Goal: Task Accomplishment & Management: Use online tool/utility

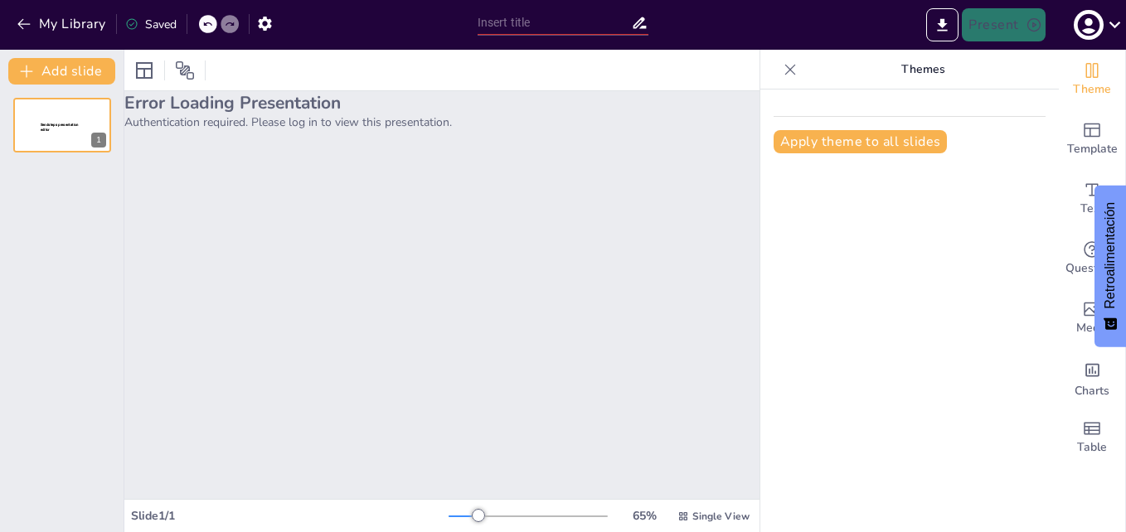
click at [464, 178] on div "Error Loading Presentation Authentication required. Please log in to view this …" at bounding box center [441, 295] width 635 height 408
click at [61, 141] on div at bounding box center [62, 125] width 100 height 56
click at [98, 141] on div "1" at bounding box center [99, 141] width 15 height 15
click at [197, 119] on p "Authentication required. Please log in to view this presentation." at bounding box center [441, 122] width 635 height 16
click at [74, 126] on span "Sendsteps presentation editor" at bounding box center [59, 127] width 39 height 9
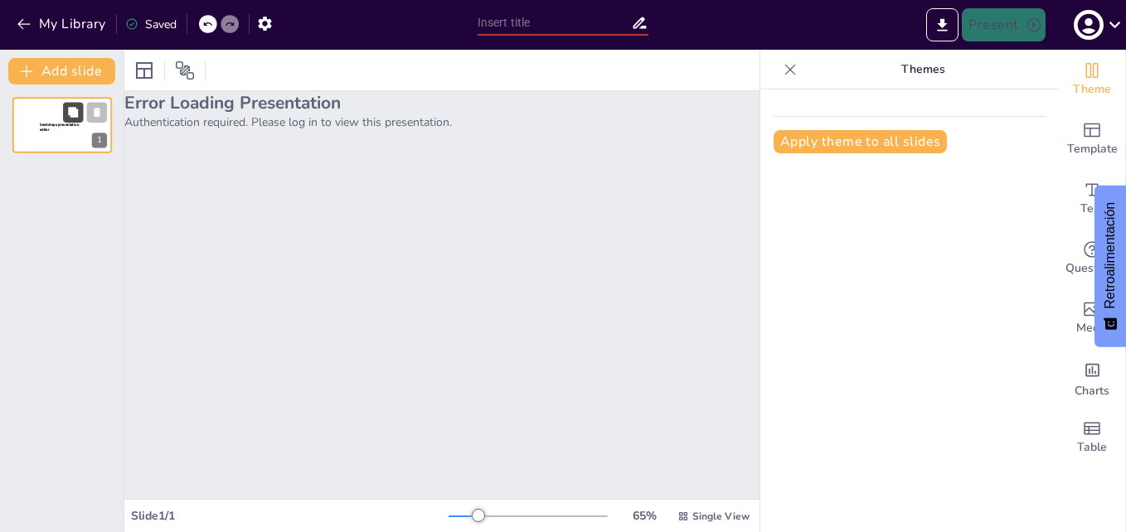
click at [75, 113] on icon at bounding box center [73, 112] width 10 height 10
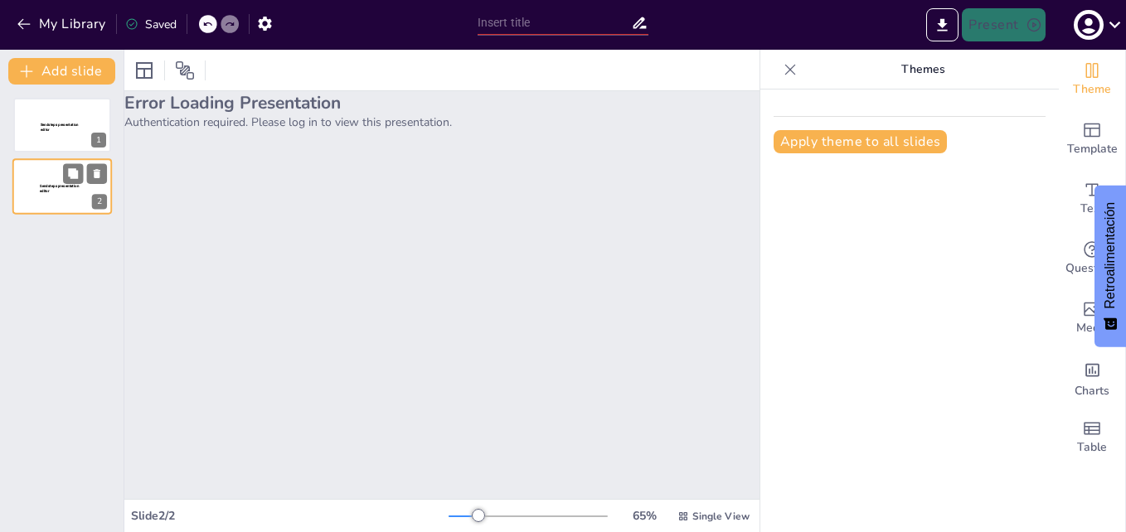
click at [70, 188] on span "Sendsteps presentation editor" at bounding box center [59, 189] width 39 height 9
click at [99, 182] on button at bounding box center [97, 174] width 20 height 20
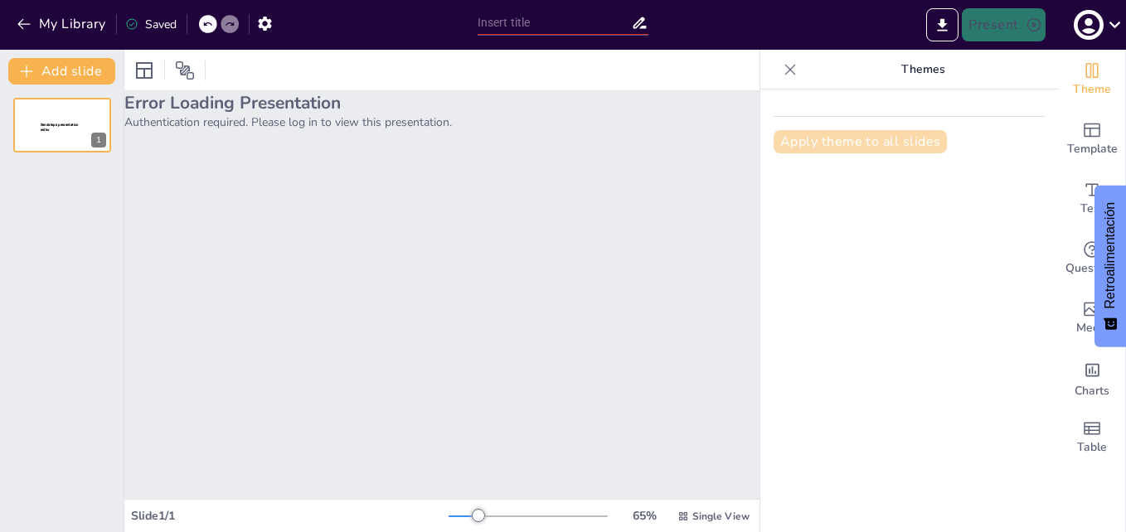
click at [857, 140] on button "Apply theme to all slides" at bounding box center [860, 141] width 173 height 23
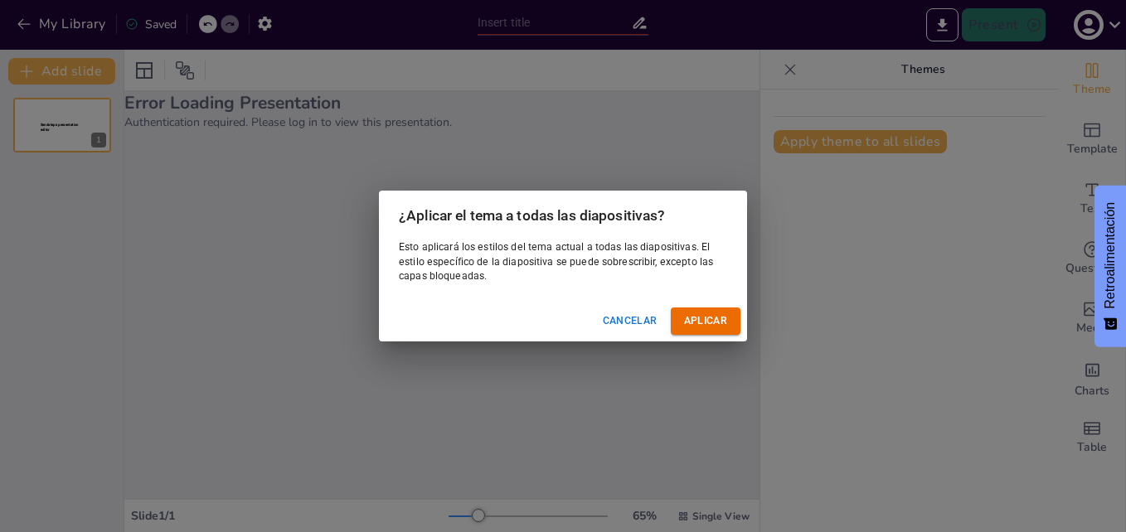
click at [700, 327] on button "Aplicar" at bounding box center [706, 321] width 70 height 27
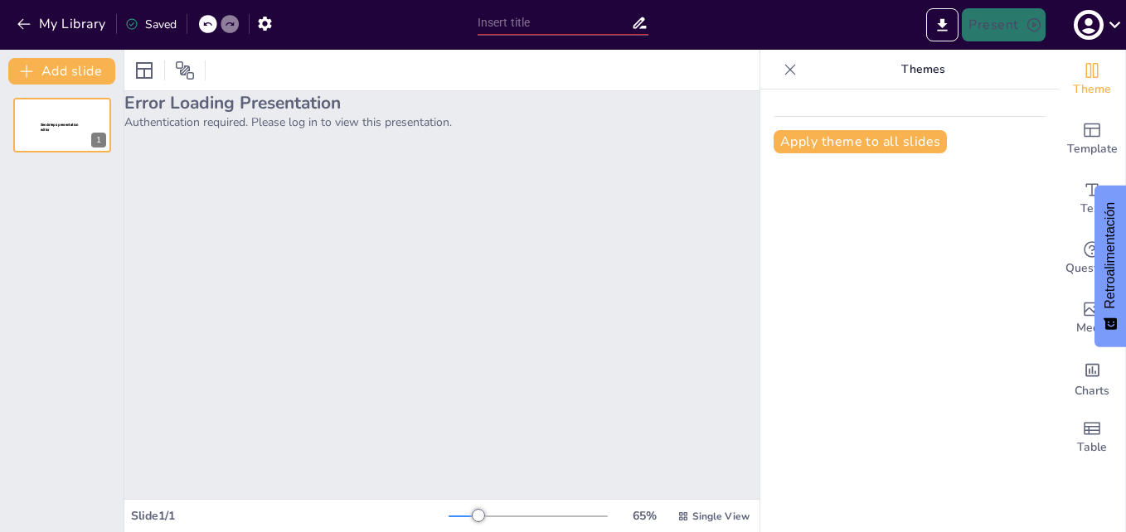
click at [782, 70] on icon at bounding box center [790, 69] width 17 height 17
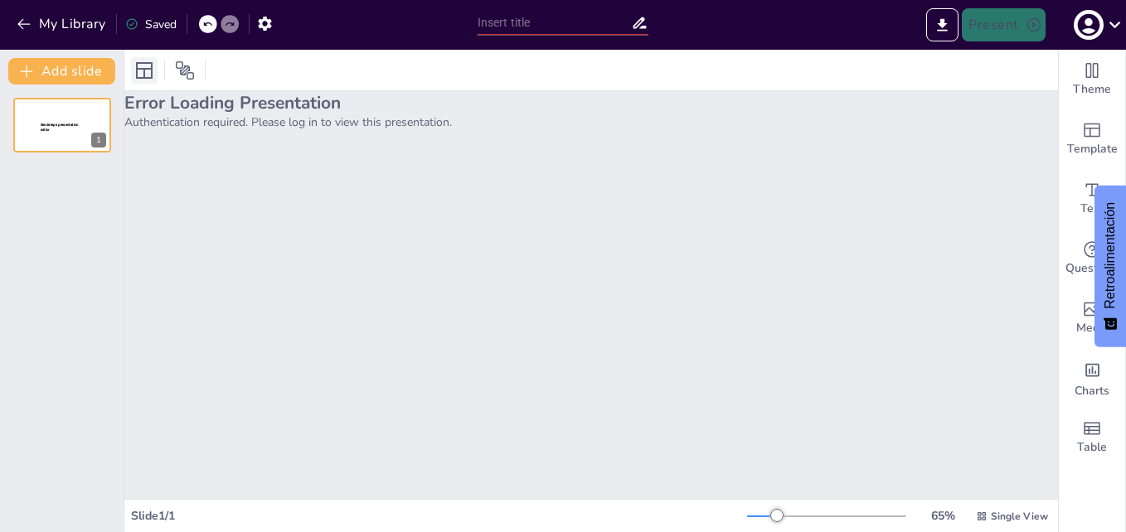
click at [138, 73] on icon at bounding box center [144, 71] width 20 height 20
click at [192, 75] on icon at bounding box center [185, 71] width 20 height 20
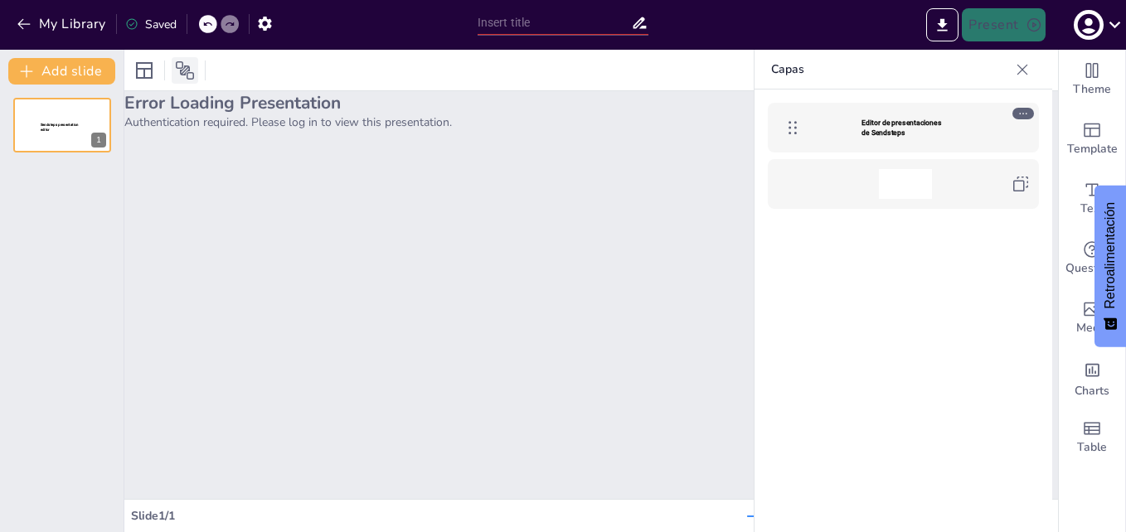
click at [192, 75] on icon at bounding box center [185, 71] width 20 height 20
click at [154, 75] on div at bounding box center [144, 70] width 27 height 27
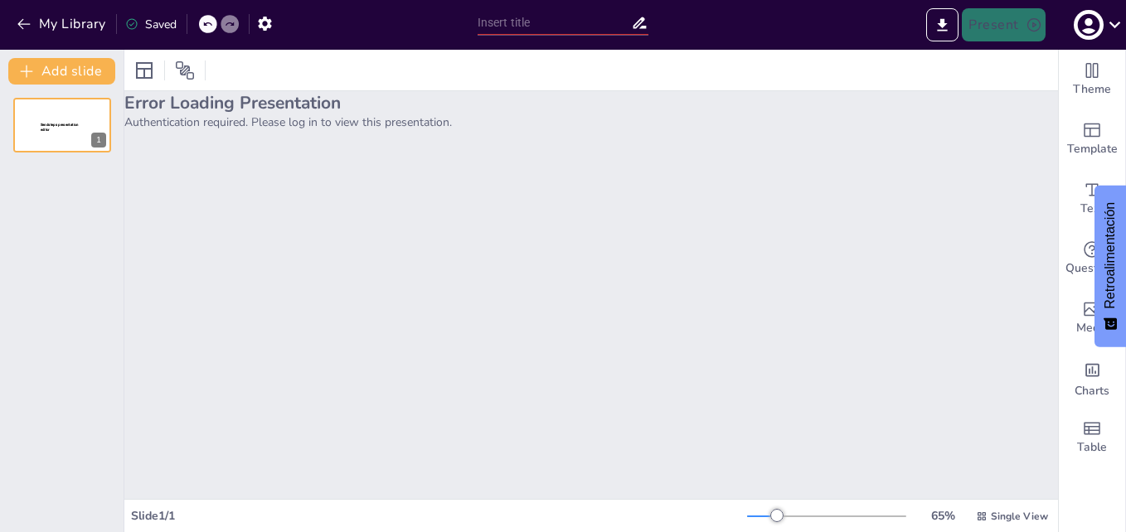
click at [182, 128] on p "Authentication required. Please log in to view this presentation." at bounding box center [591, 122] width 934 height 16
click at [53, 76] on button "Add slide" at bounding box center [61, 71] width 107 height 27
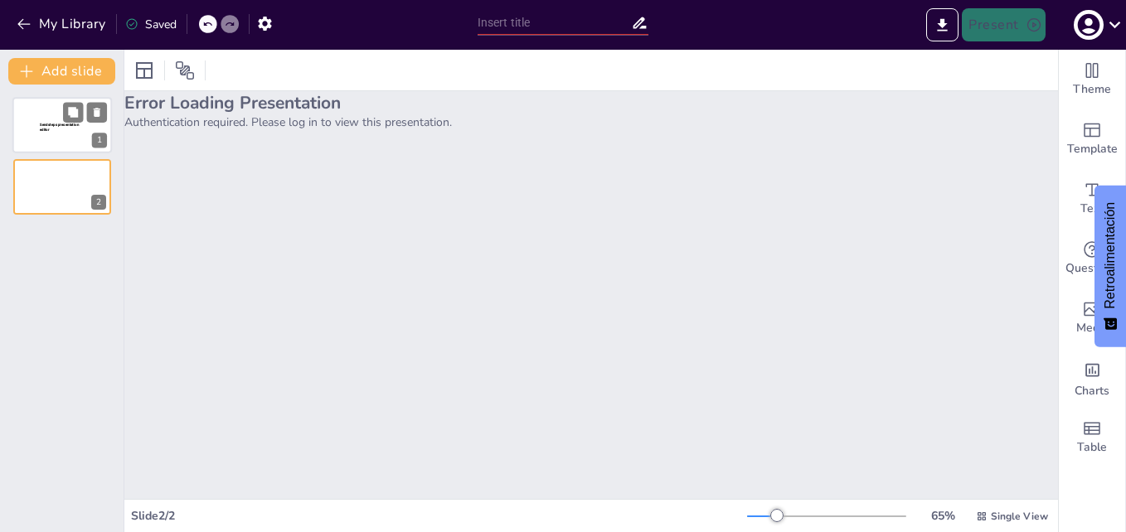
click at [72, 128] on p "Sendsteps presentation editor" at bounding box center [62, 128] width 45 height 10
click at [66, 133] on p "Sendsteps presentation editor" at bounding box center [62, 128] width 45 height 10
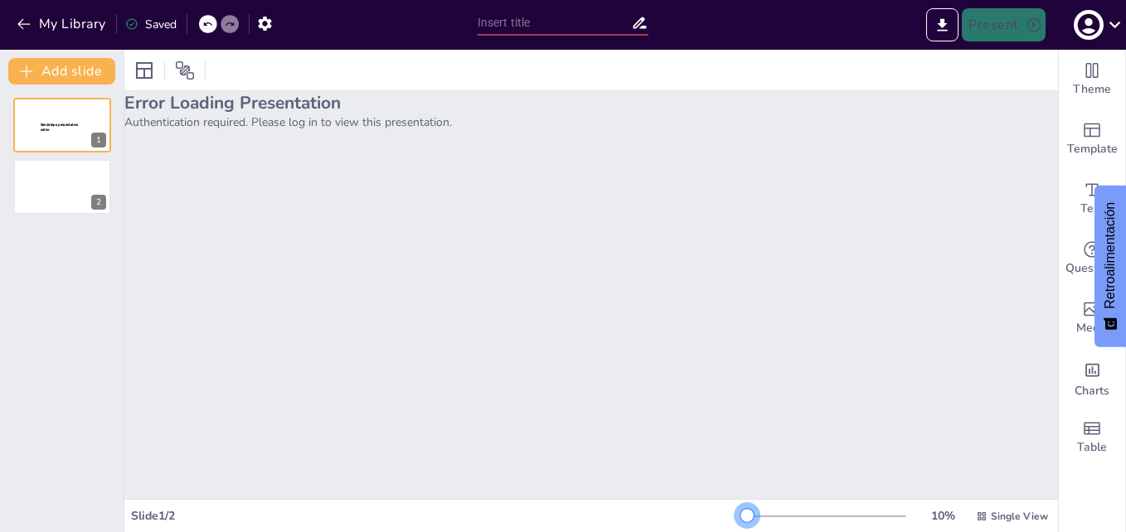
drag, startPoint x: 760, startPoint y: 512, endPoint x: 728, endPoint y: 507, distance: 32.9
click at [728, 507] on div "Slide 1 / 2 10 % Single View" at bounding box center [591, 516] width 934 height 27
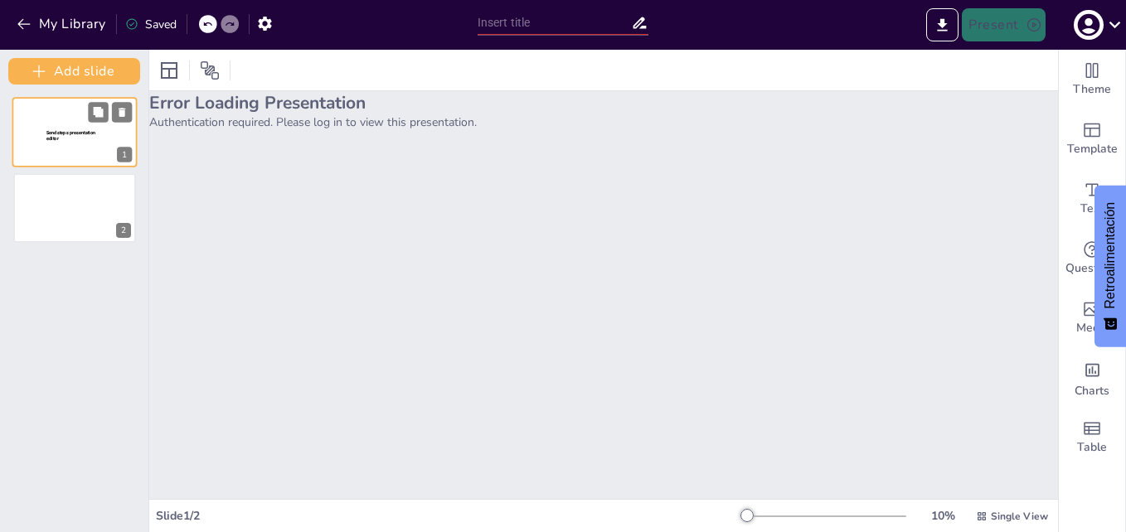
drag, startPoint x: 122, startPoint y: 103, endPoint x: 109, endPoint y: 119, distance: 21.2
click at [109, 119] on div "Add slide Sendsteps presentation editor 1 2" at bounding box center [74, 291] width 149 height 483
click at [410, 208] on div "Error Loading Presentation Authentication required. Please log in to view this …" at bounding box center [603, 295] width 909 height 408
click at [1102, 35] on div at bounding box center [1096, 24] width 61 height 33
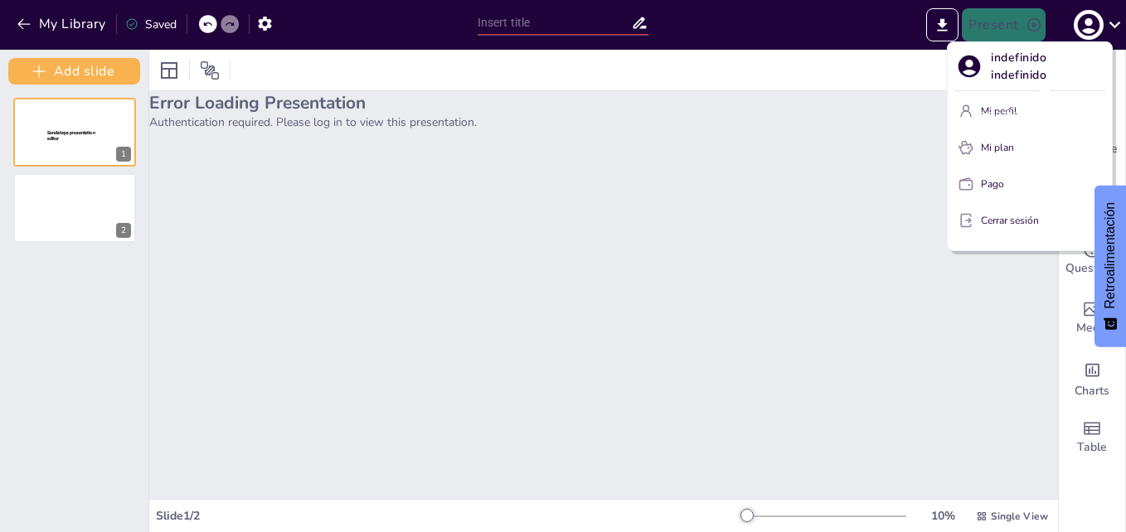
click at [1015, 68] on p "indefinido indefinido" at bounding box center [1048, 66] width 114 height 35
click at [815, 155] on div at bounding box center [563, 266] width 1126 height 532
